Goal: Task Accomplishment & Management: Use online tool/utility

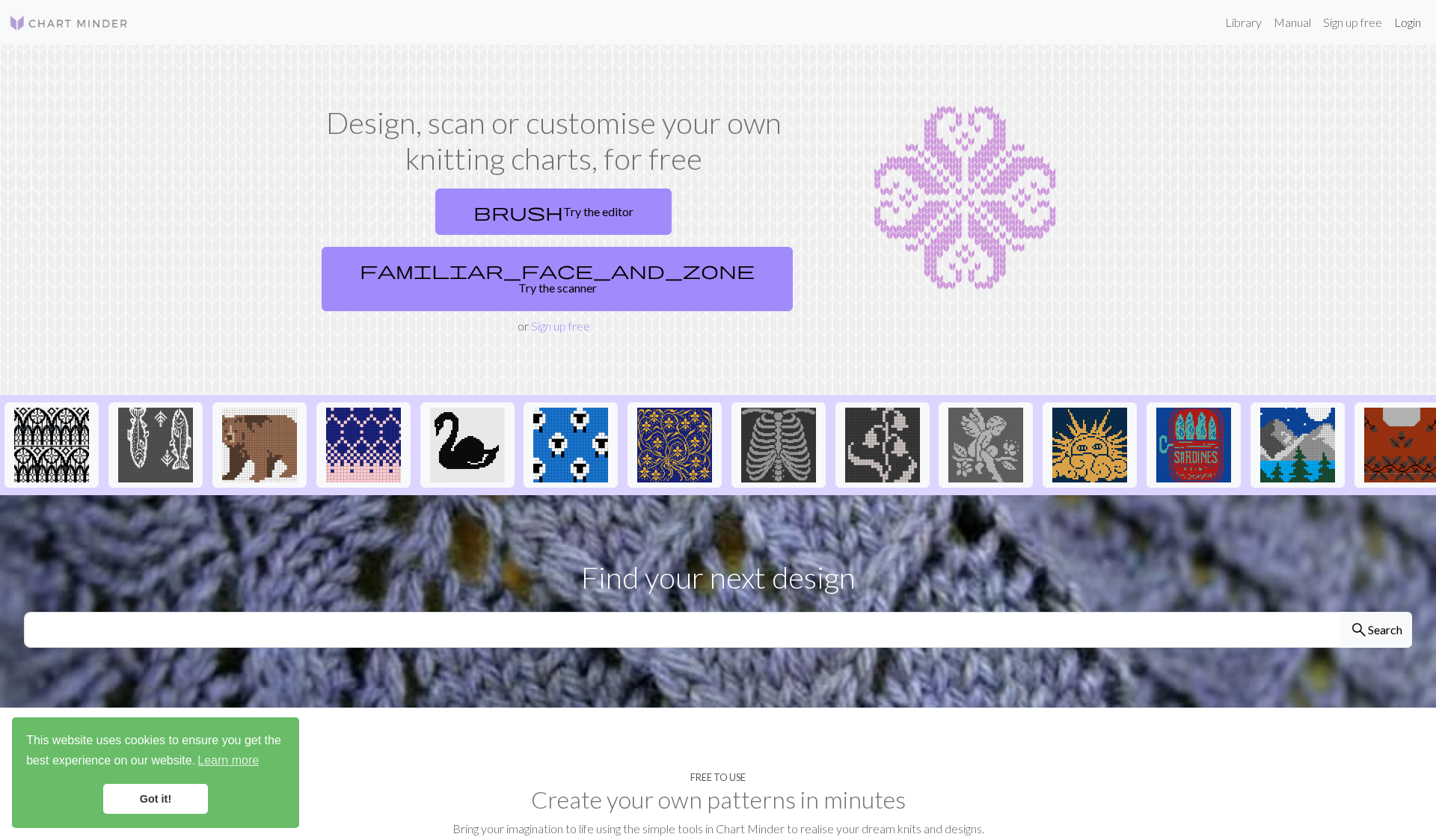
click at [1417, 27] on link "Login" at bounding box center [1408, 22] width 39 height 30
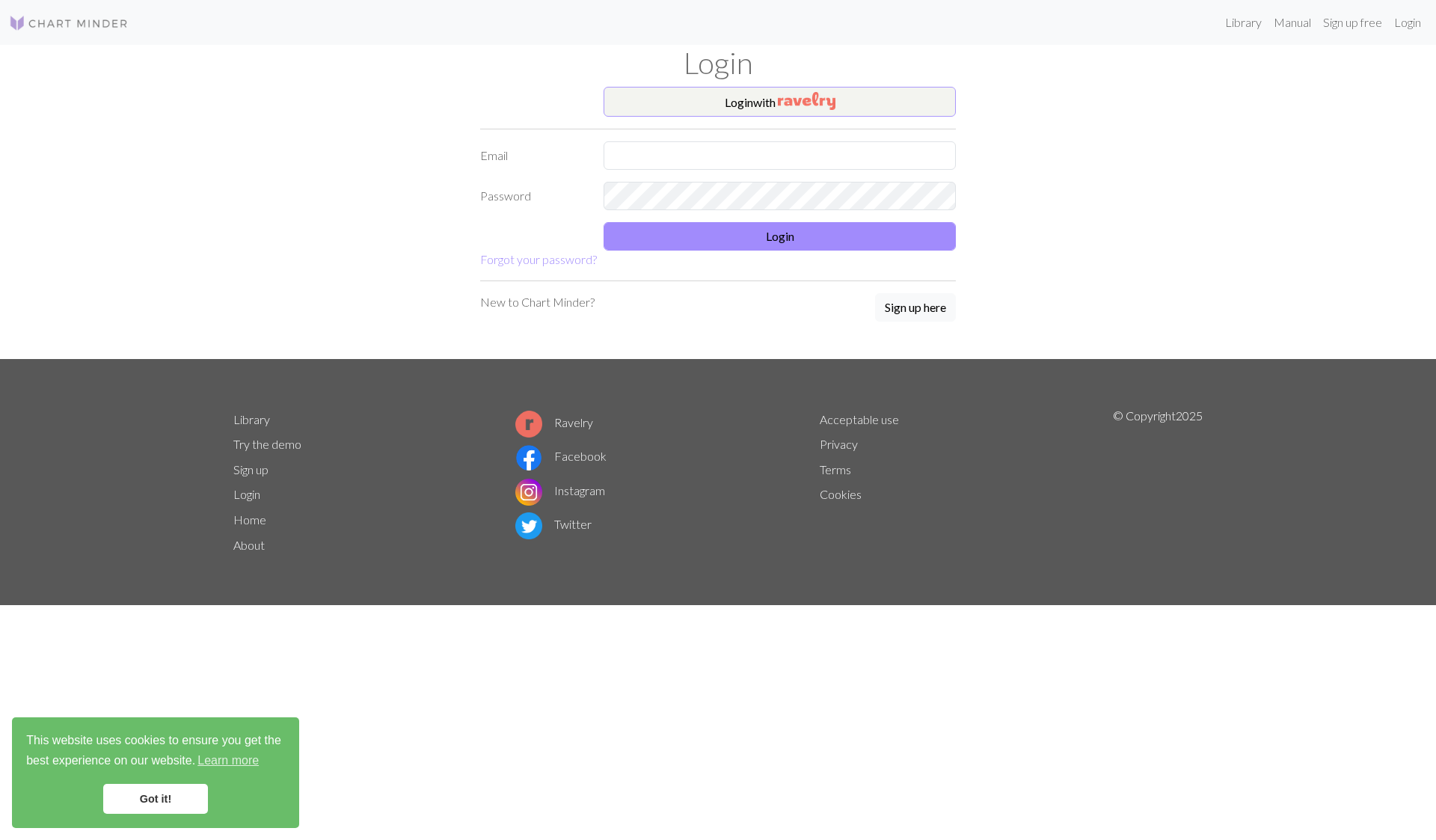
click at [755, 103] on button "Login with" at bounding box center [779, 101] width 352 height 30
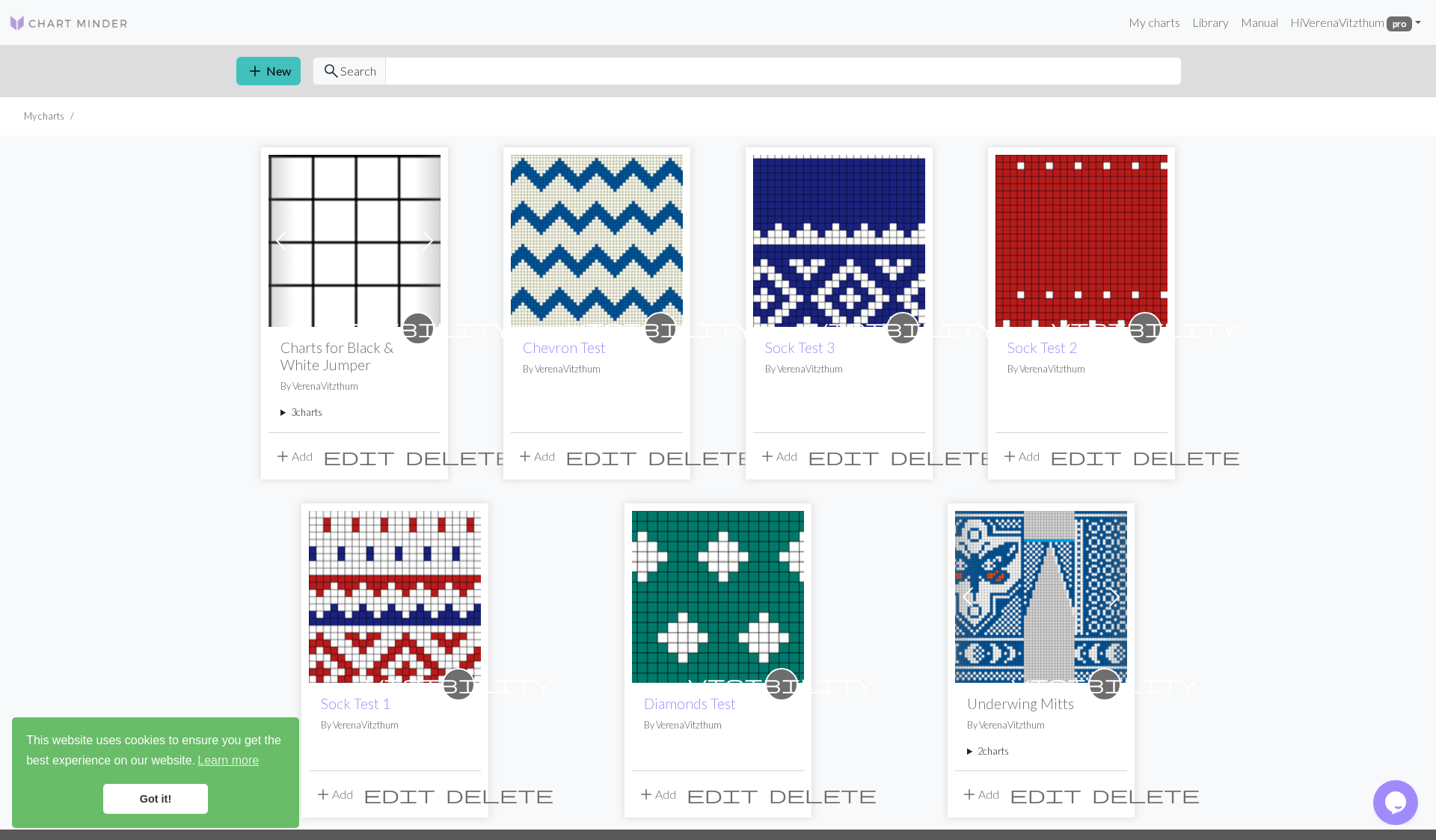
click at [627, 219] on img at bounding box center [597, 241] width 172 height 172
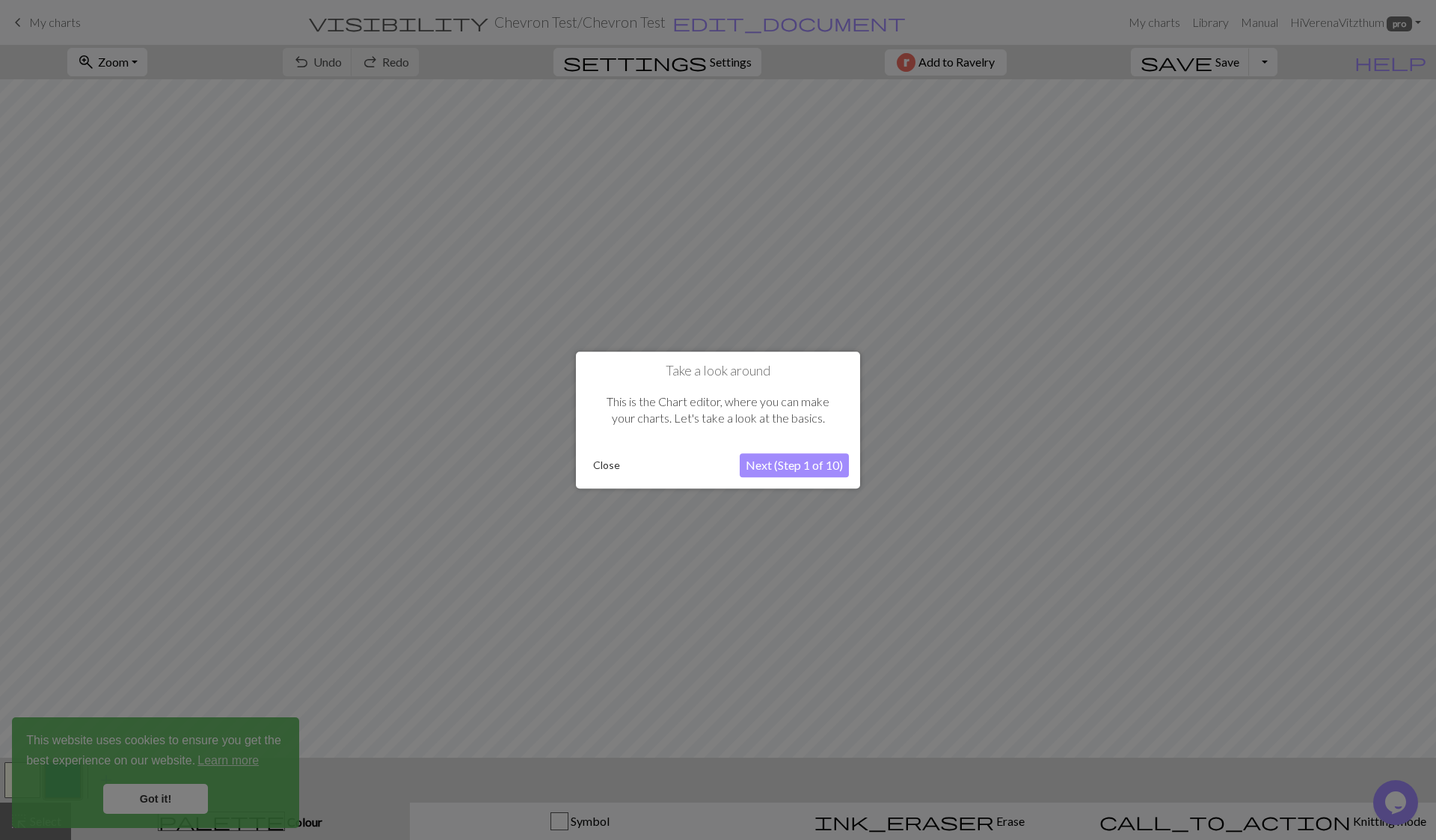
click at [613, 467] on button "Close" at bounding box center [606, 465] width 39 height 22
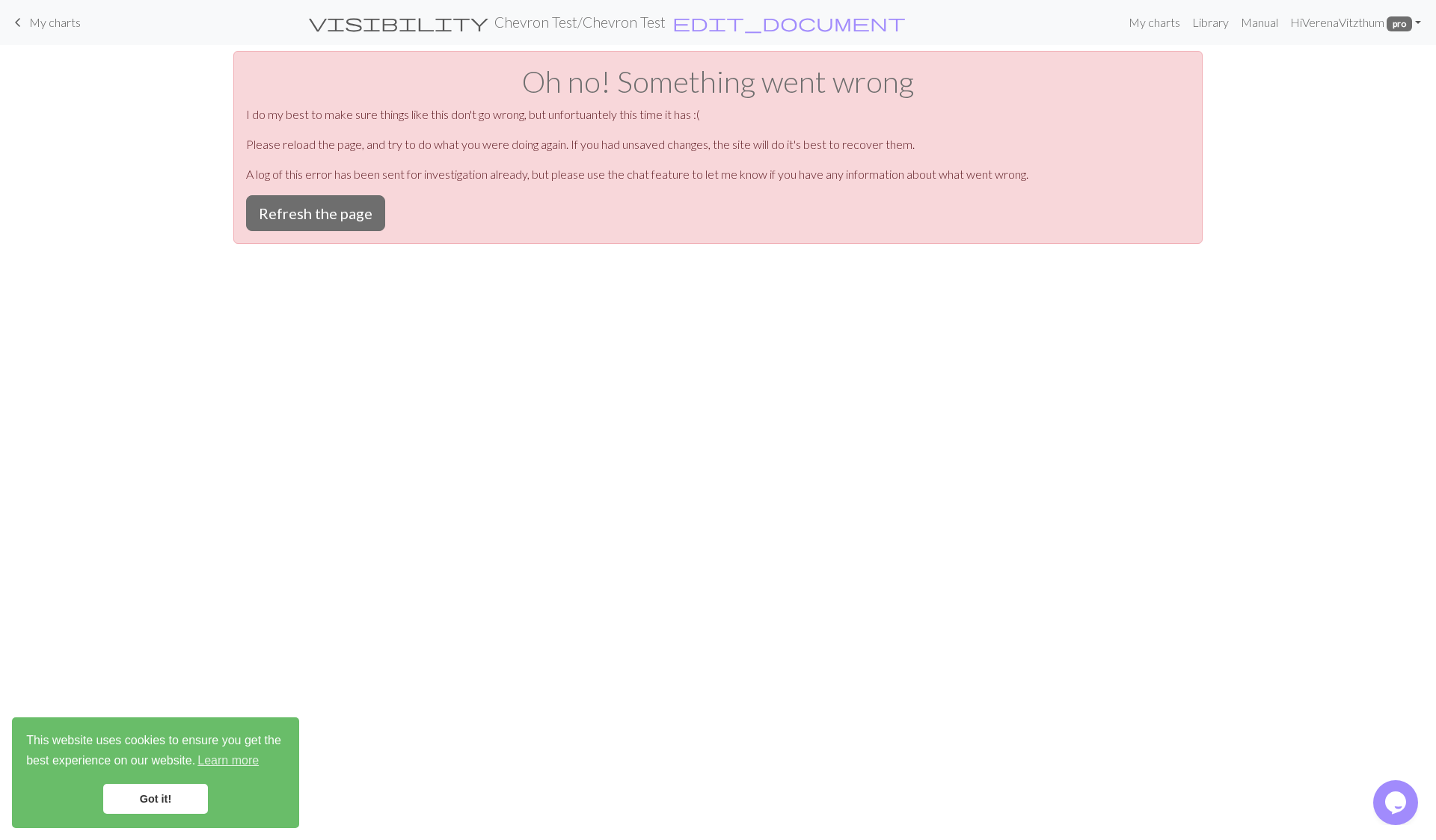
drag, startPoint x: 314, startPoint y: 189, endPoint x: 490, endPoint y: 235, distance: 181.9
click at [315, 190] on div "Oh no! Something went wrong I do my best to make sure things like this don't go…" at bounding box center [718, 147] width 970 height 193
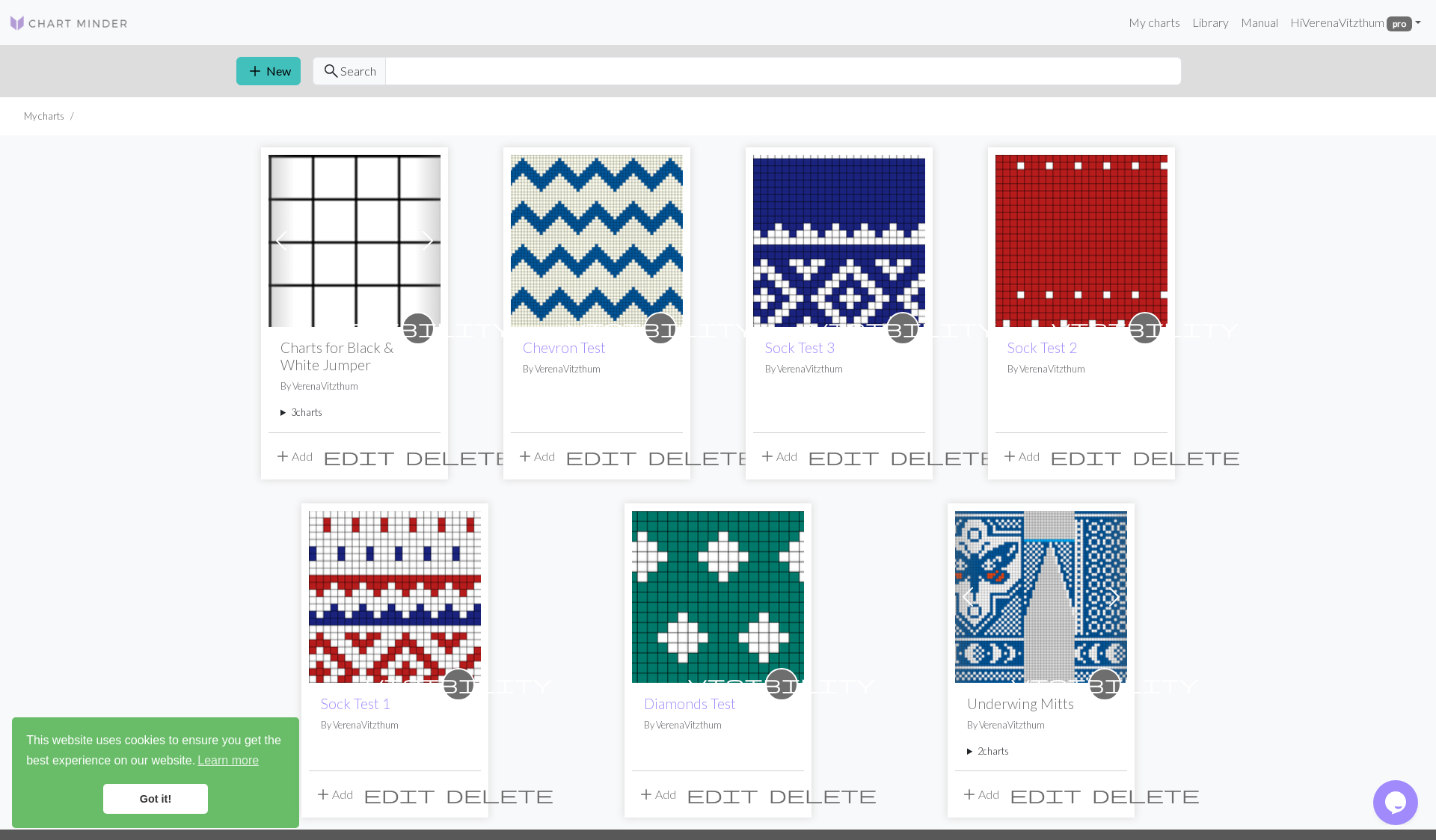
click at [1390, 414] on div "Previous Next visibility Charts for Black & White Jumper By VerenaVitzthum 3 ch…" at bounding box center [718, 482] width 1436 height 694
click at [332, 357] on h2 "Charts for Black & White Jumper" at bounding box center [355, 356] width 148 height 34
click at [339, 370] on h2 "Charts for Black & White Jumper" at bounding box center [355, 356] width 148 height 34
click at [369, 257] on img at bounding box center [354, 241] width 172 height 172
